Goal: Transaction & Acquisition: Obtain resource

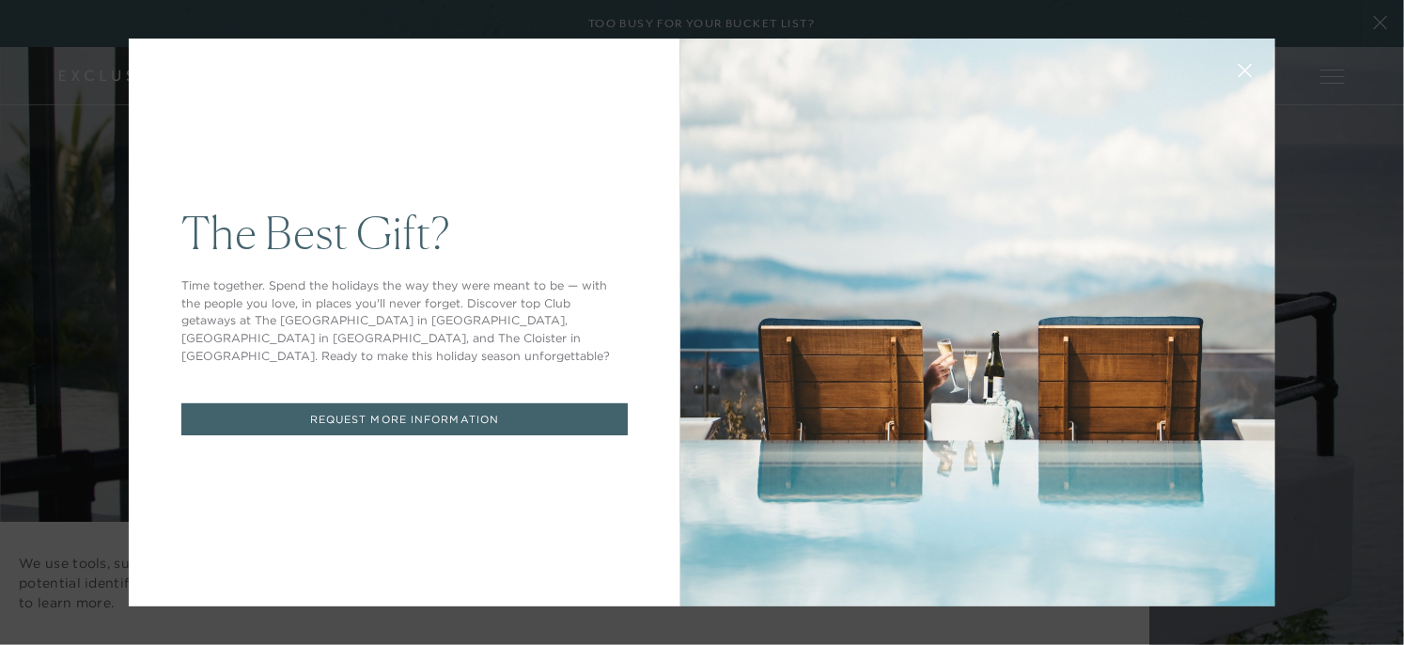
click at [410, 410] on link "REQUEST MORE INFORMATION" at bounding box center [404, 419] width 447 height 33
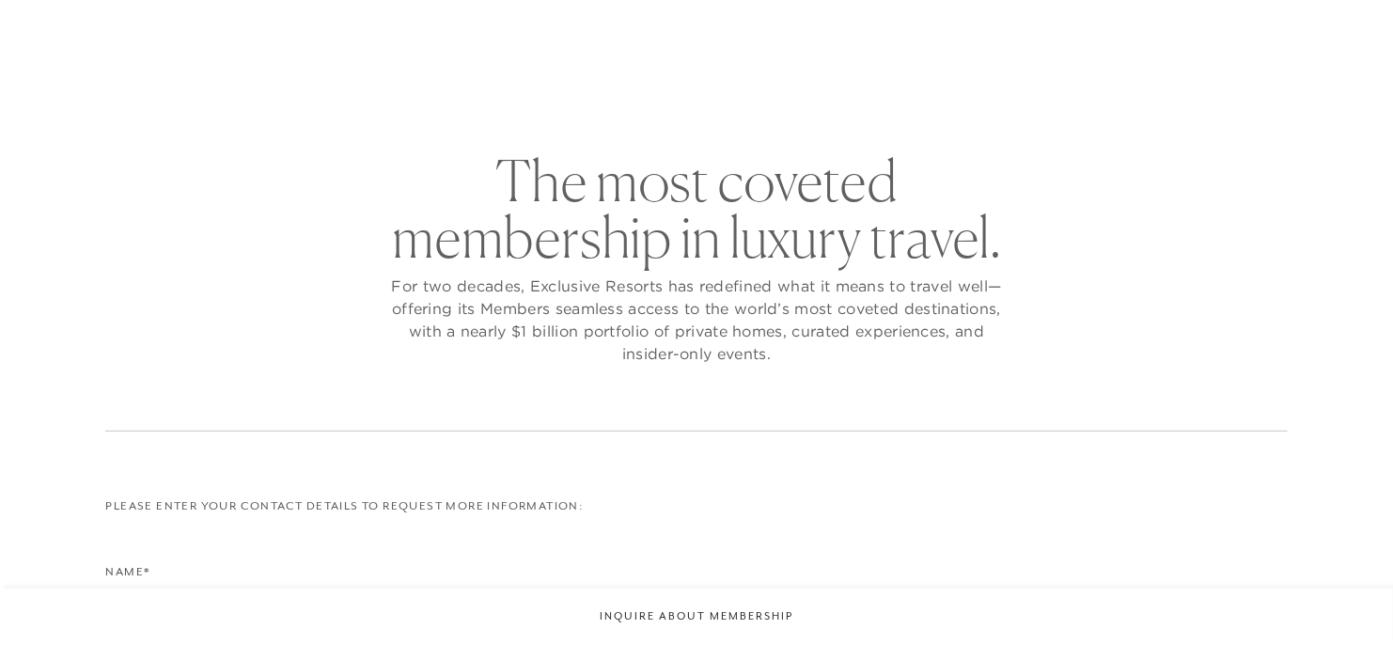
checkbox input "false"
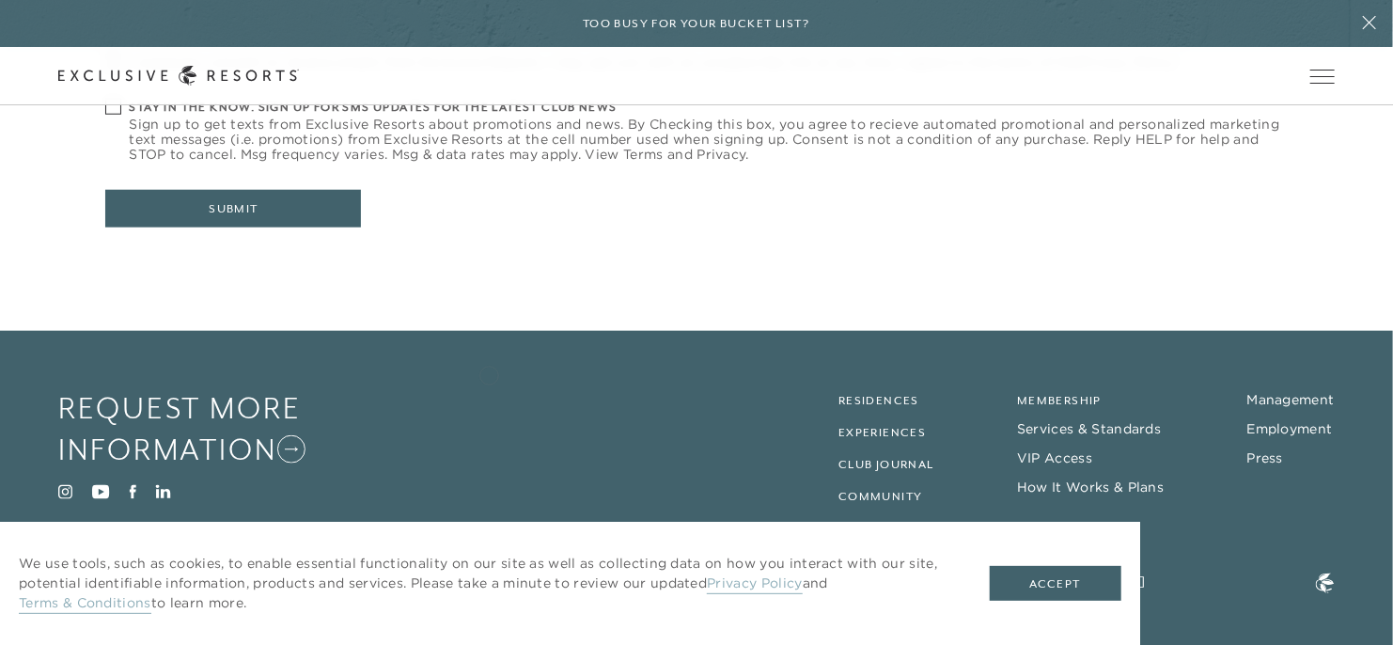
scroll to position [893, 0]
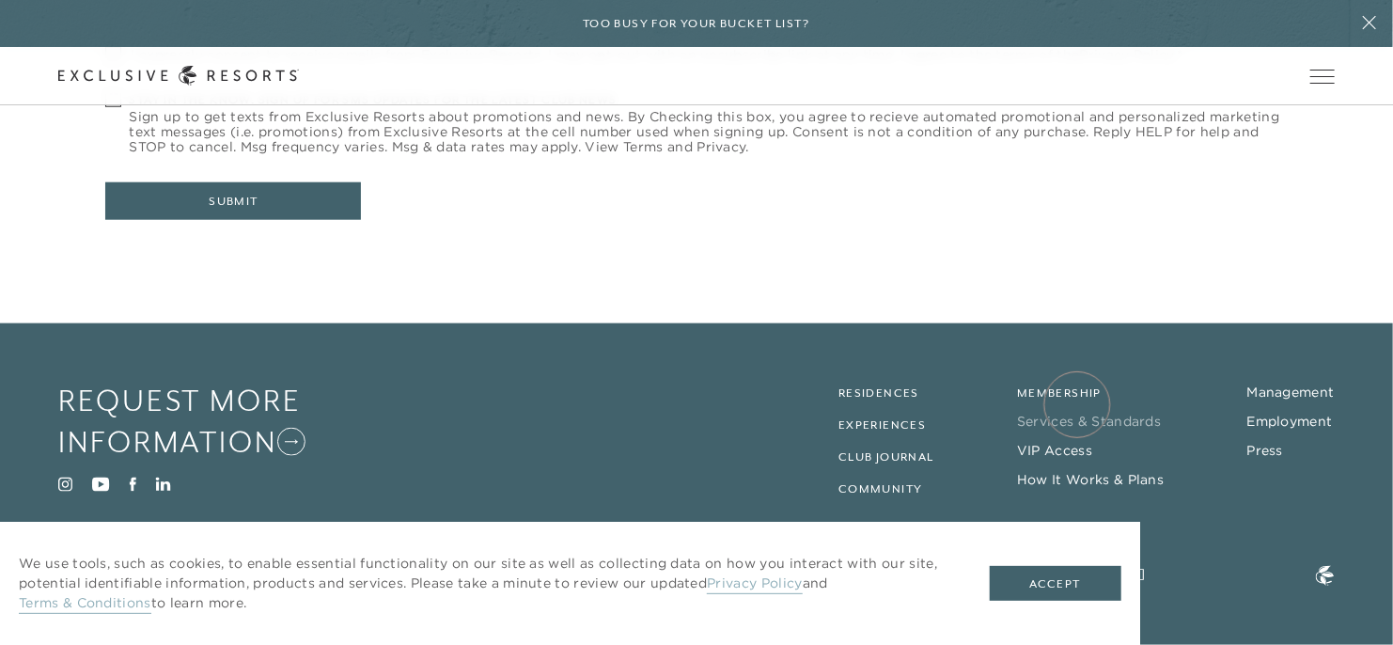
click at [1077, 413] on link "Services & Standards" at bounding box center [1089, 421] width 144 height 17
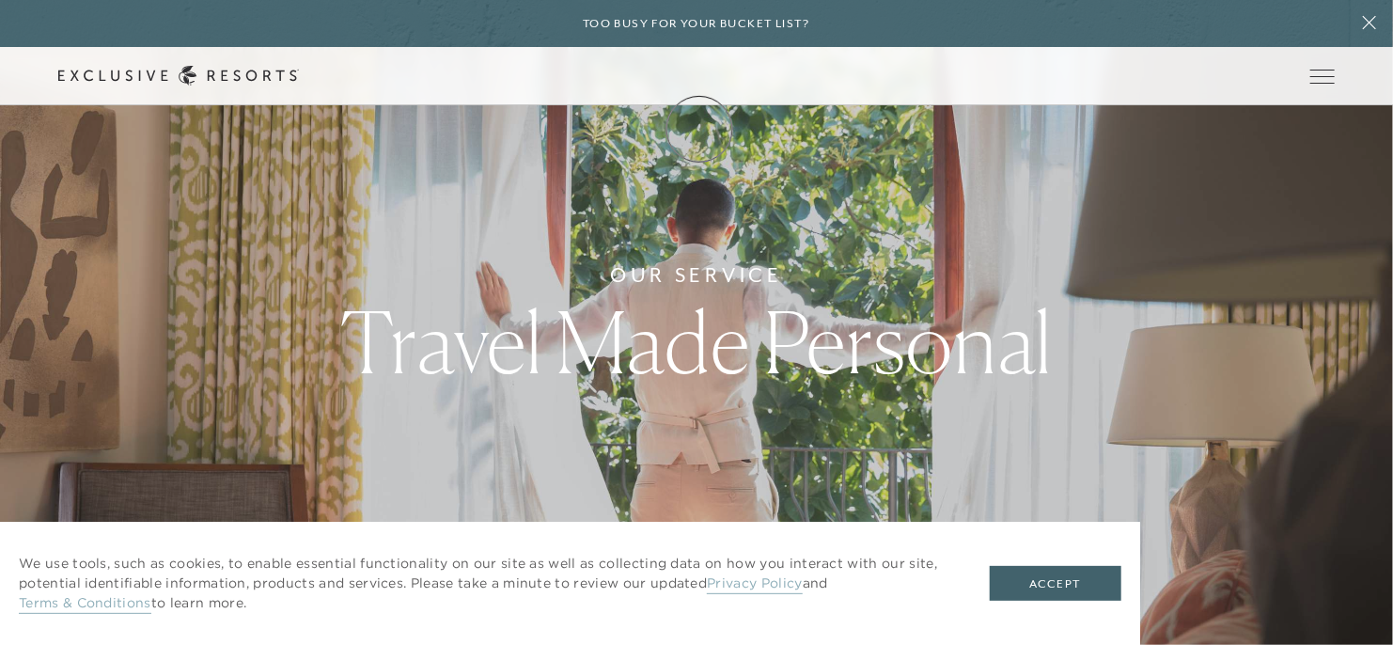
click at [0, 0] on link "Membership" at bounding box center [0, 0] width 0 height 0
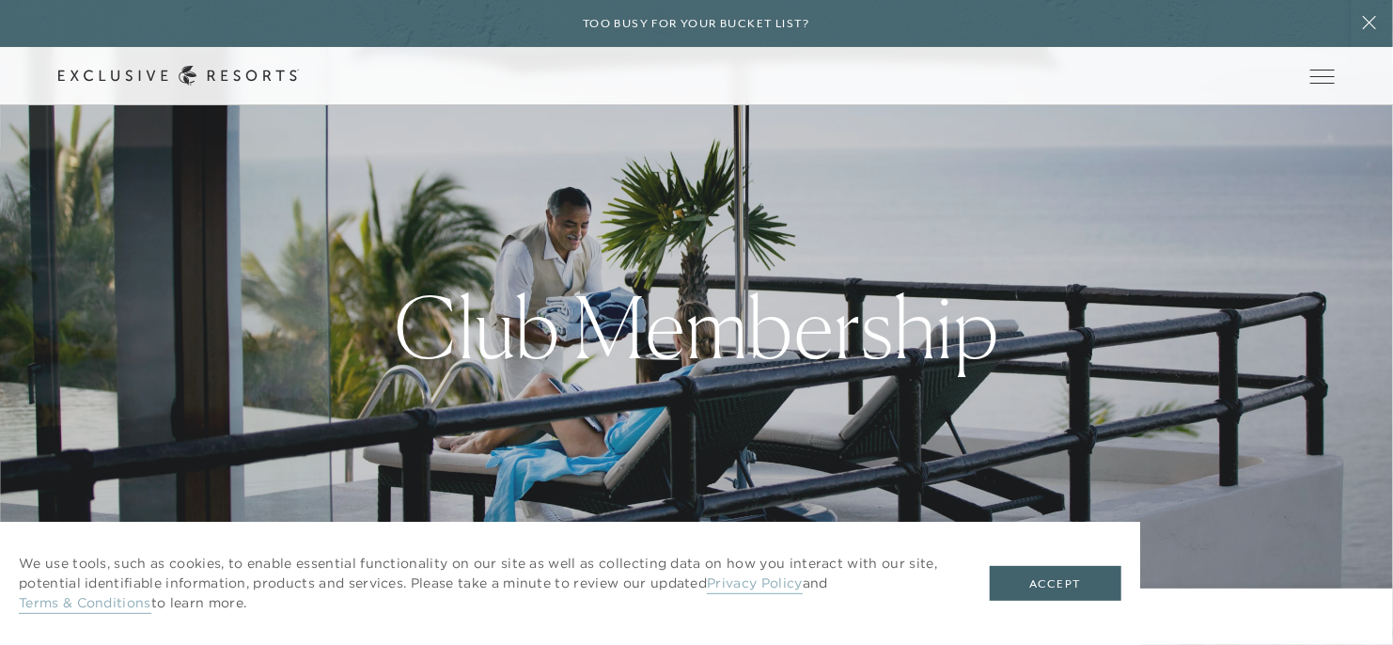
click at [0, 0] on link "Membership" at bounding box center [0, 0] width 0 height 0
click at [0, 0] on link "How it works" at bounding box center [0, 0] width 0 height 0
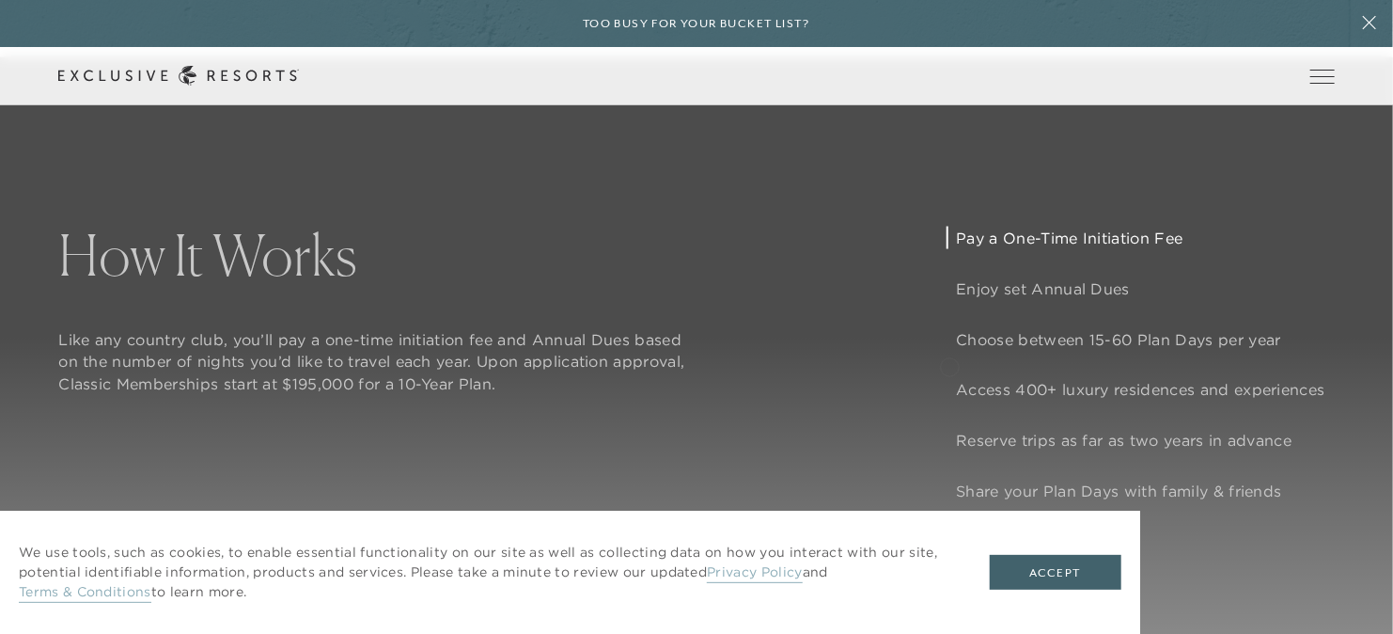
scroll to position [1354, 0]
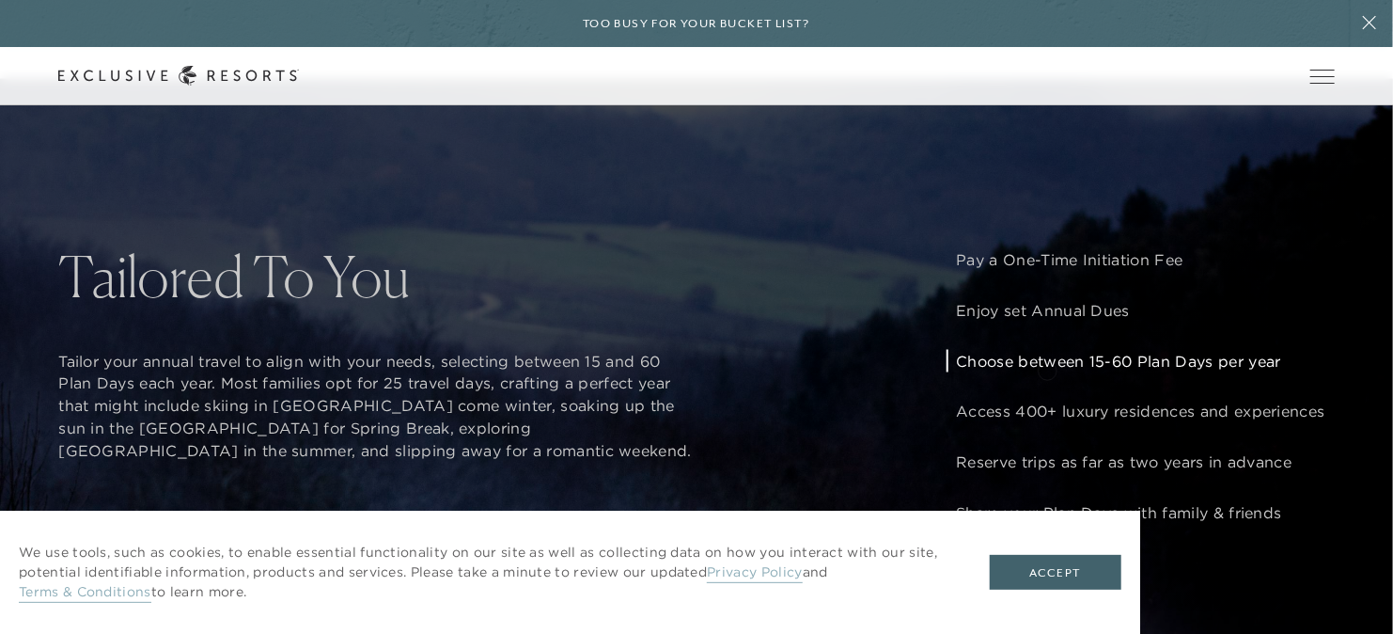
click at [1047, 369] on p "Choose between 15-60 Plan Days per year" at bounding box center [1140, 361] width 369 height 23
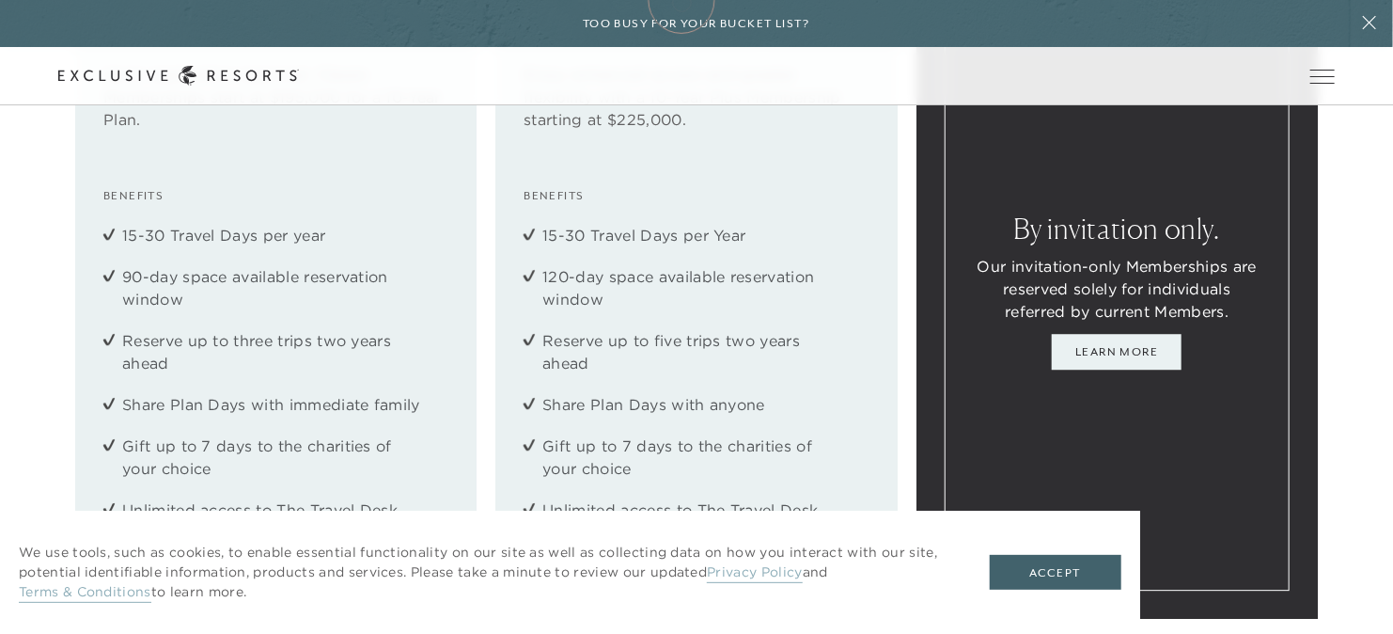
scroll to position [1128, 0]
